Goal: Navigation & Orientation: Find specific page/section

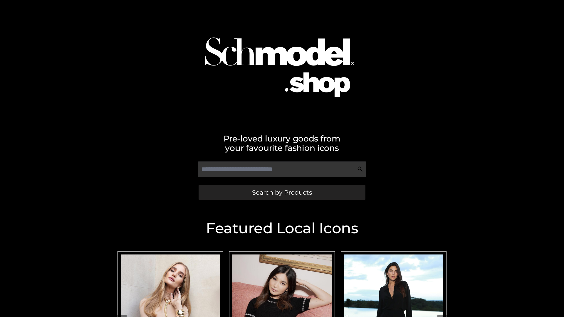
click at [282, 193] on span "Search by Products" at bounding box center [282, 193] width 60 height 6
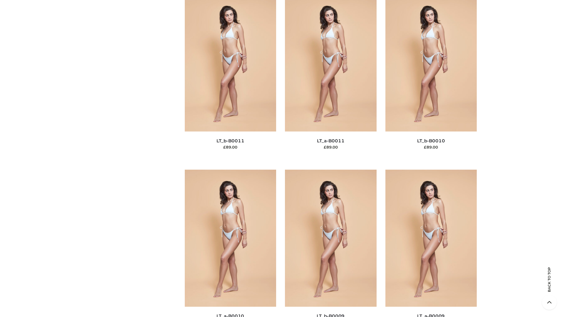
scroll to position [2640, 0]
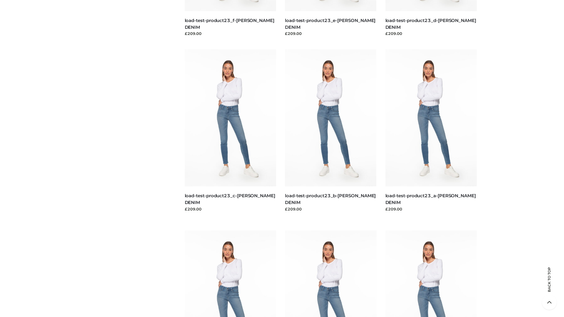
scroll to position [516, 0]
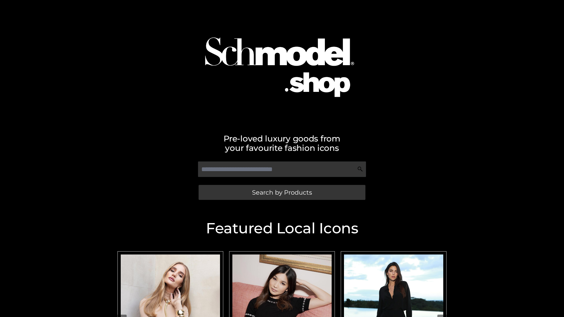
click at [282, 193] on span "Search by Products" at bounding box center [282, 193] width 60 height 6
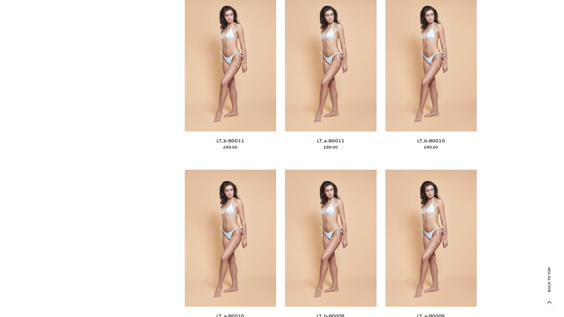
scroll to position [2640, 0]
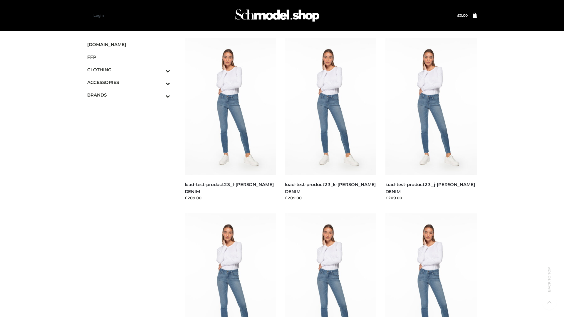
scroll to position [516, 0]
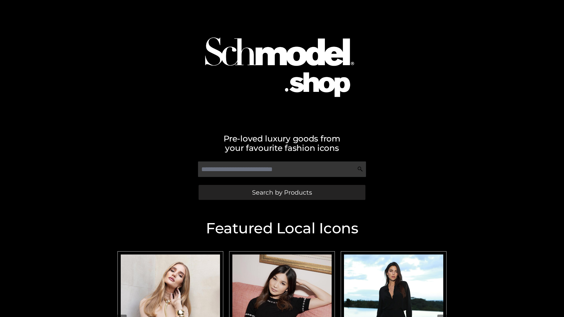
click at [282, 193] on span "Search by Products" at bounding box center [282, 193] width 60 height 6
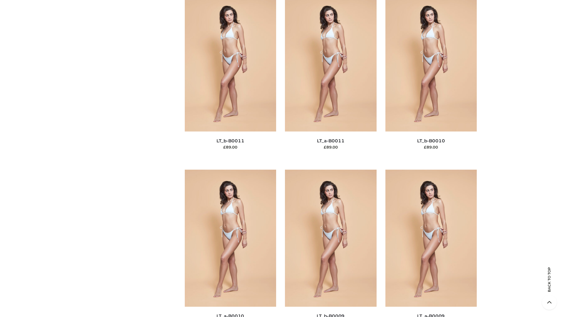
scroll to position [2640, 0]
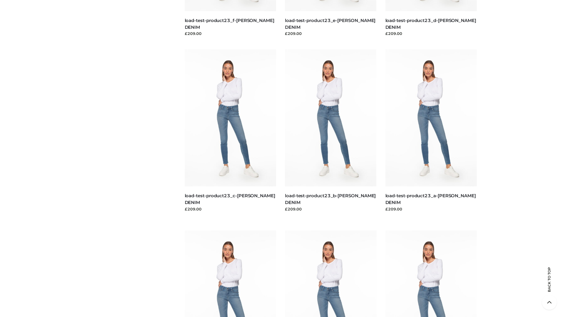
scroll to position [516, 0]
